Goal: Contribute content: Add original content to the website for others to see

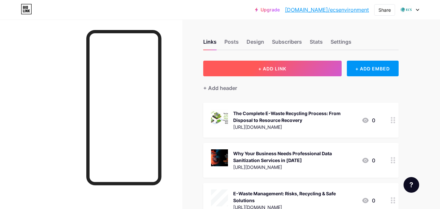
click at [276, 70] on span "+ ADD LINK" at bounding box center [272, 69] width 28 height 6
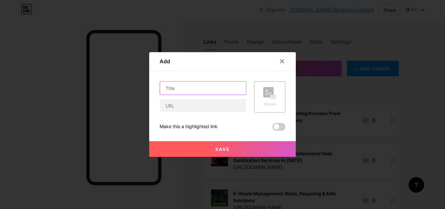
click at [176, 87] on input "text" at bounding box center [203, 87] width 86 height 13
paste input "Data Sanitization and Security: Ensuring Irreversible Data Erasure"
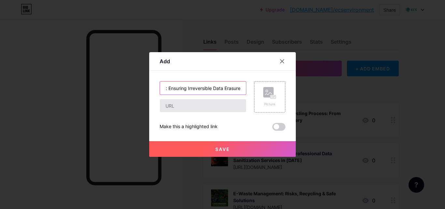
type input "Data Sanitization and Security: Ensuring Irreversible Data Erasure"
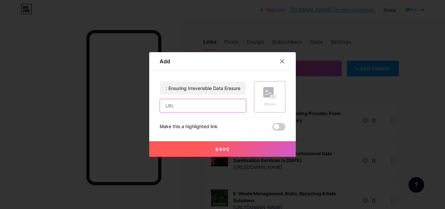
click at [172, 107] on input "text" at bounding box center [203, 105] width 86 height 13
paste input "[URL][DOMAIN_NAME]"
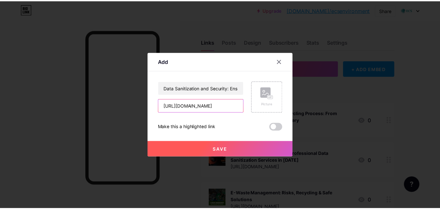
scroll to position [0, 143]
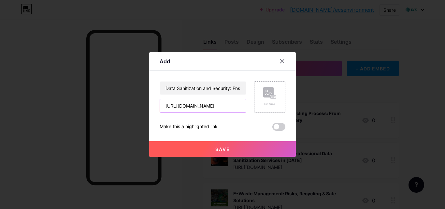
type input "[URL][DOMAIN_NAME]"
click at [273, 97] on rect at bounding box center [273, 96] width 5 height 3
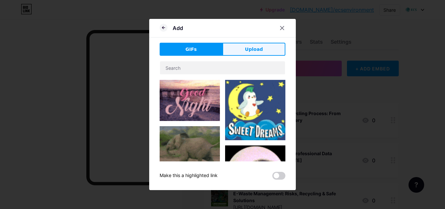
click at [258, 50] on span "Upload" at bounding box center [254, 49] width 18 height 7
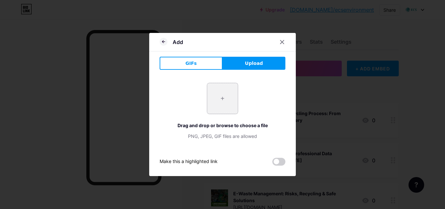
click at [225, 102] on input "file" at bounding box center [222, 98] width 31 height 31
type input "C:\fakepath\Data-Sanitization-and-Security-Ensuring-Irreversible-Data-Erasure.p…"
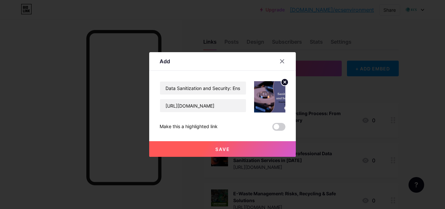
click at [227, 148] on span "Save" at bounding box center [222, 149] width 15 height 6
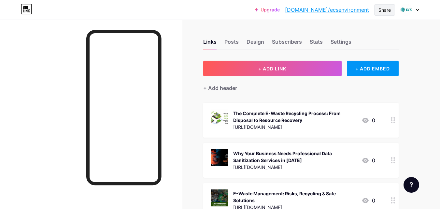
click at [386, 9] on div "Share" at bounding box center [384, 10] width 12 height 7
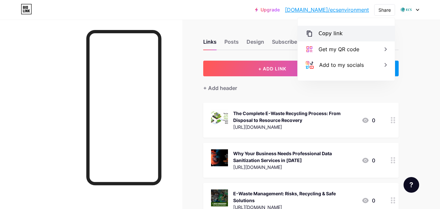
click at [335, 33] on div "Copy link" at bounding box center [330, 34] width 24 height 8
